Goal: Find specific page/section: Find specific page/section

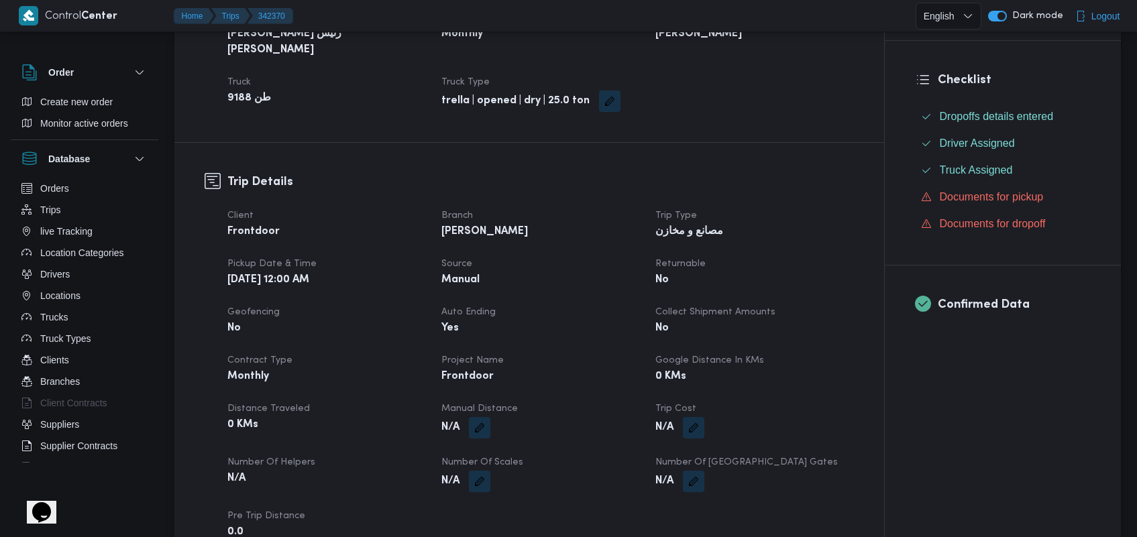
scroll to position [319, 0]
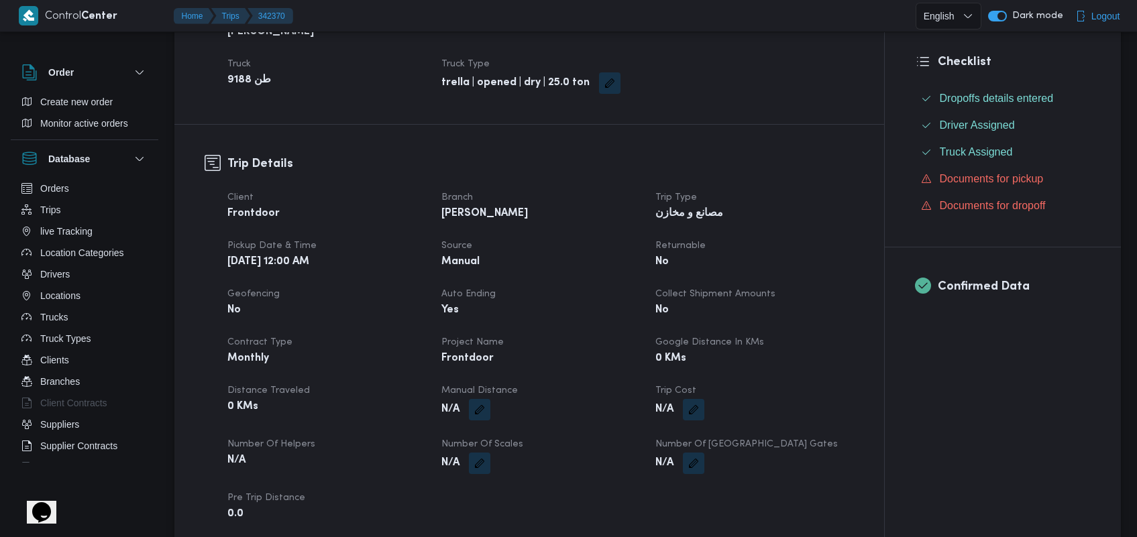
drag, startPoint x: 1145, startPoint y: 81, endPoint x: 1132, endPoint y: 143, distance: 63.0
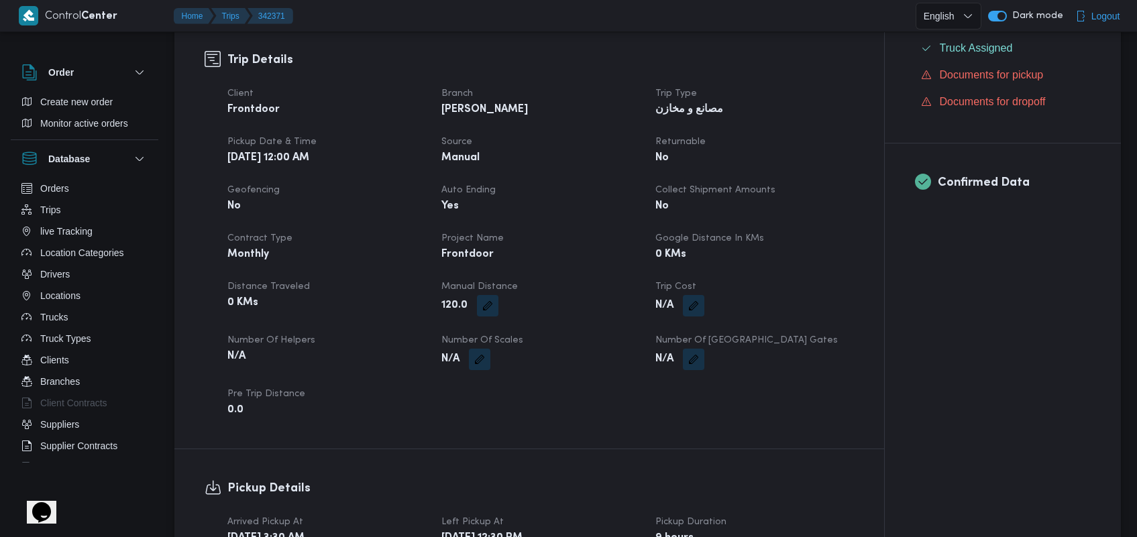
scroll to position [435, 0]
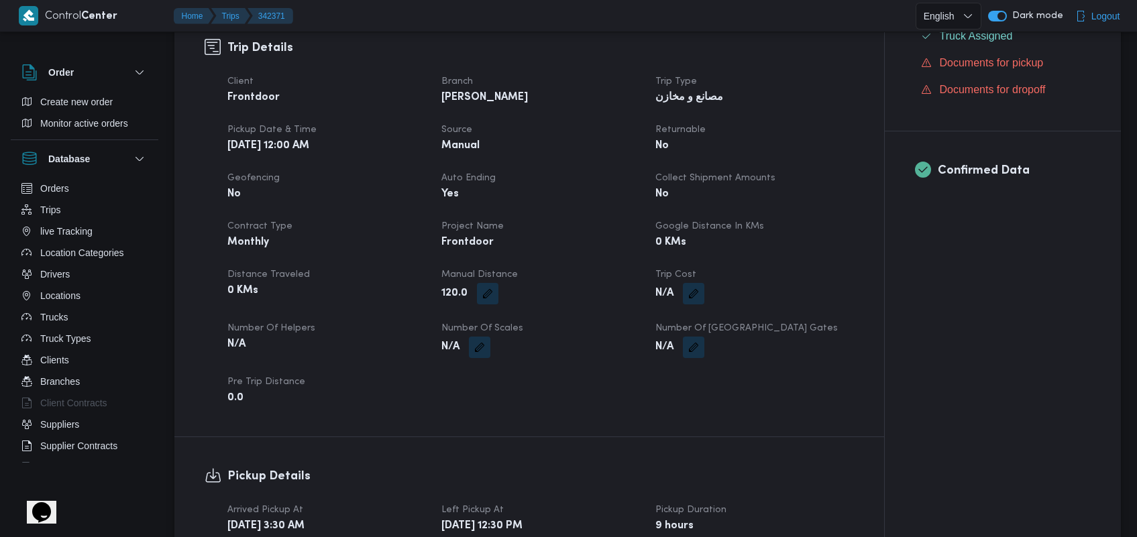
drag, startPoint x: 1136, startPoint y: 183, endPoint x: 1135, endPoint y: 348, distance: 164.4
click at [1137, 370] on div at bounding box center [1137, 268] width 1 height 537
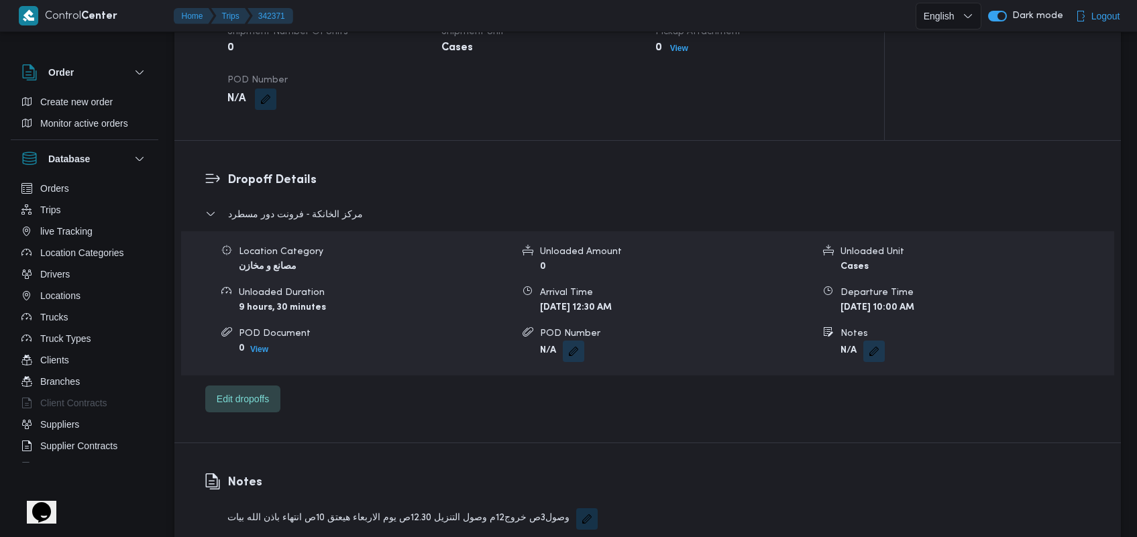
scroll to position [954, 0]
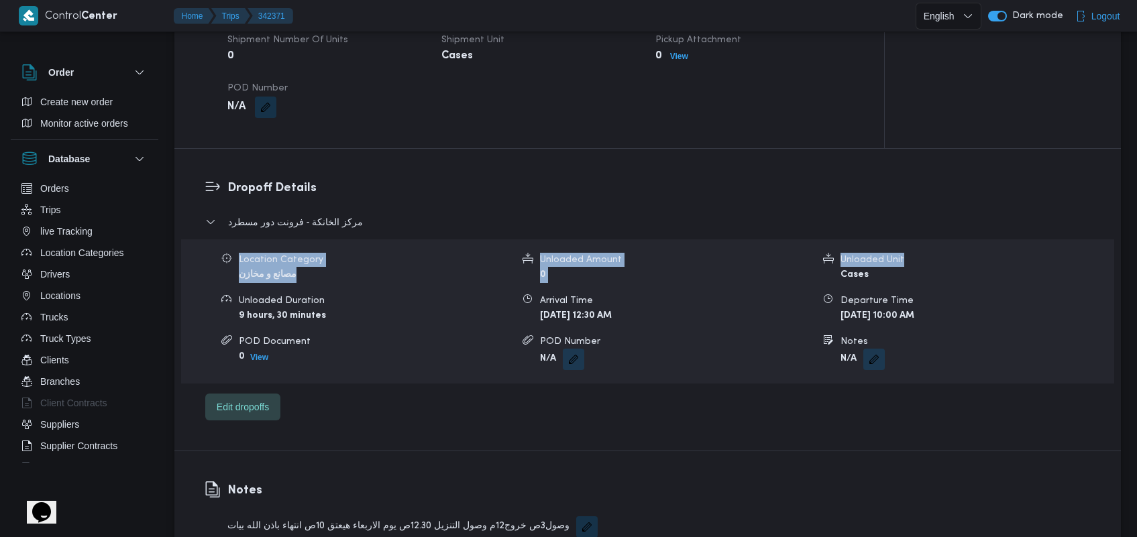
drag, startPoint x: 1118, startPoint y: 230, endPoint x: 1145, endPoint y: 183, distance: 54.7
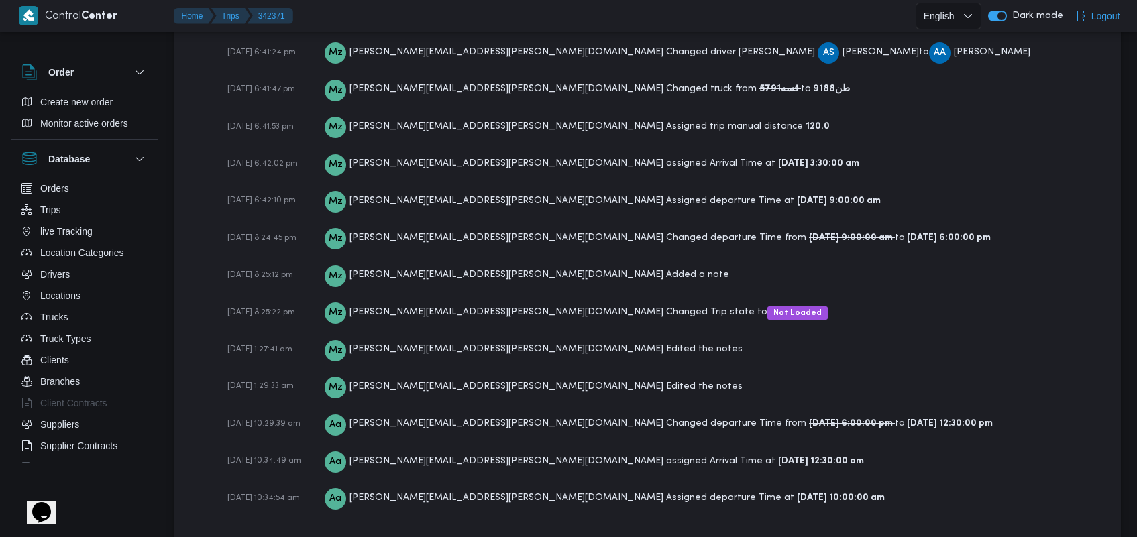
scroll to position [2028, 0]
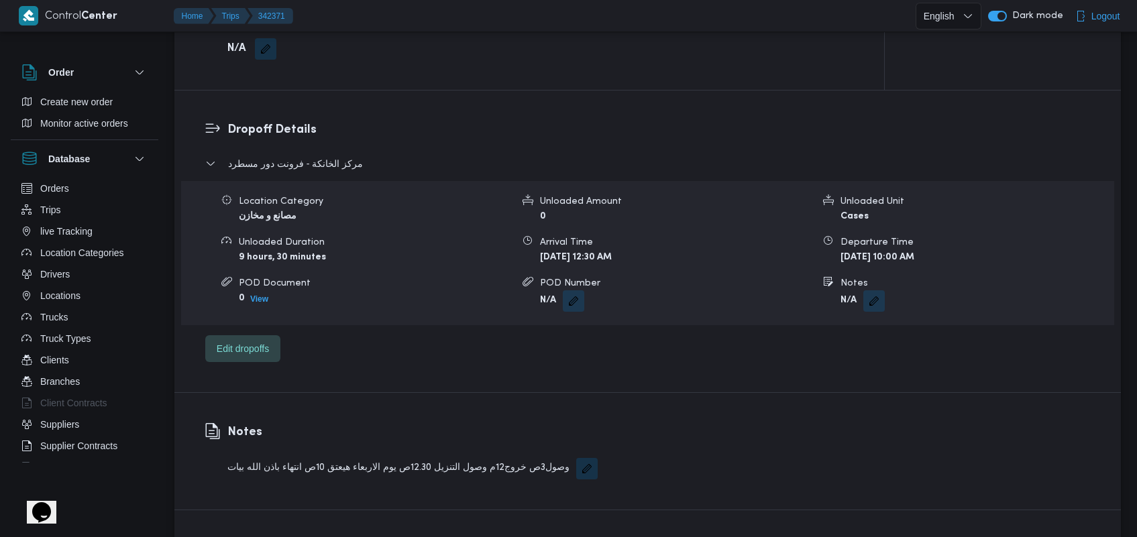
scroll to position [1029, 0]
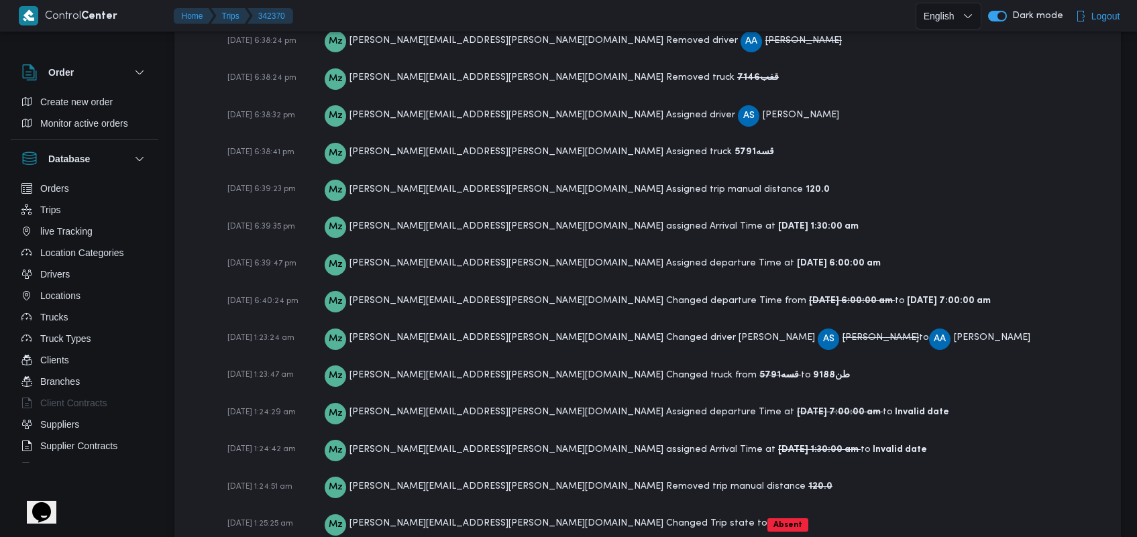
scroll to position [1990, 0]
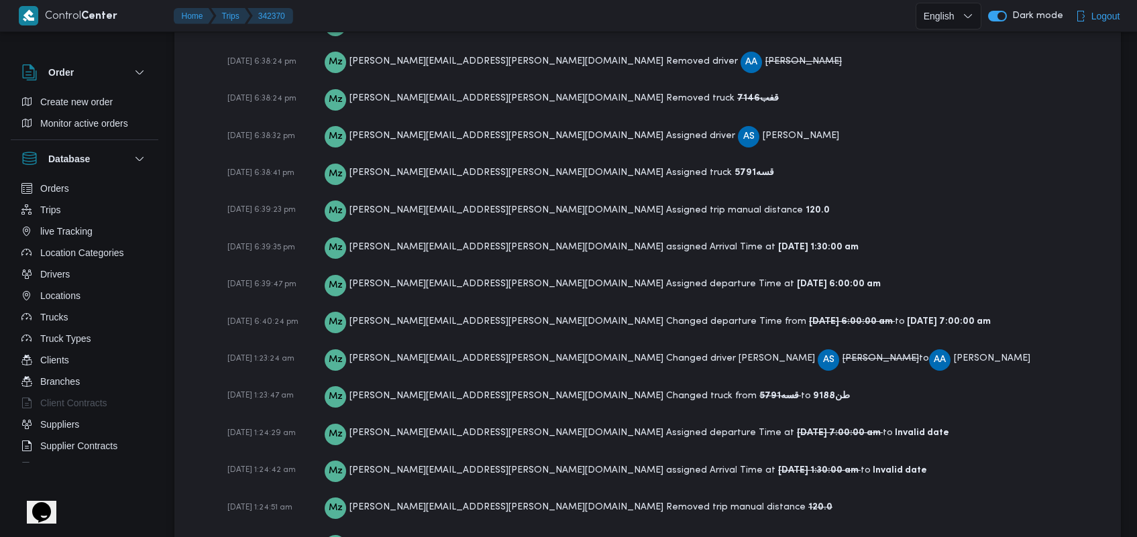
click at [713, 300] on div "07-10-2025 6:38:13 pm Mz mohamed.zaki@illa.com.eg Created the trip 07-10-2025 6…" at bounding box center [659, 217] width 864 height 720
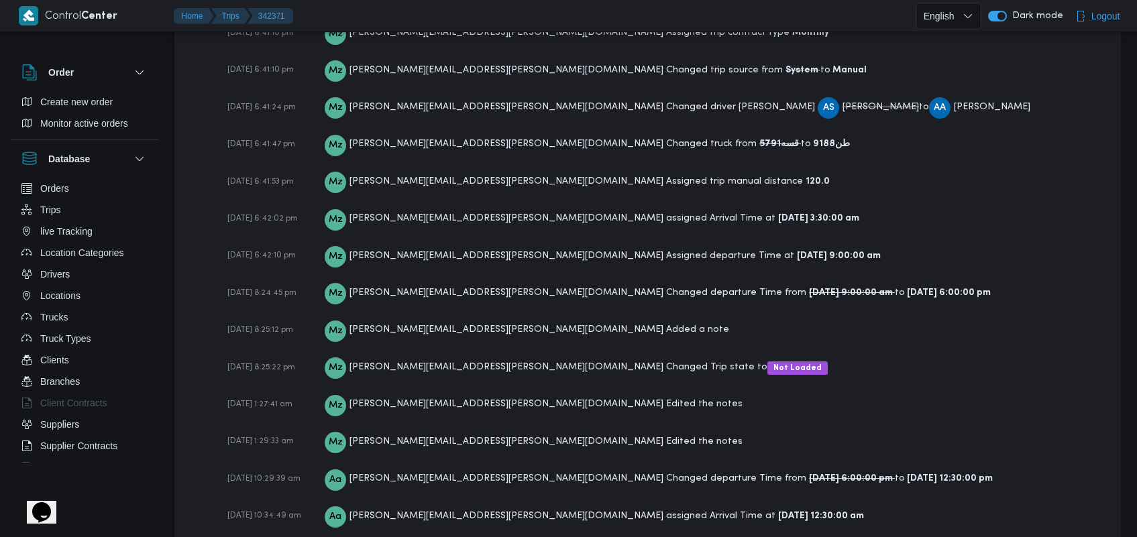
scroll to position [2041, 0]
